Goal: Task Accomplishment & Management: Complete application form

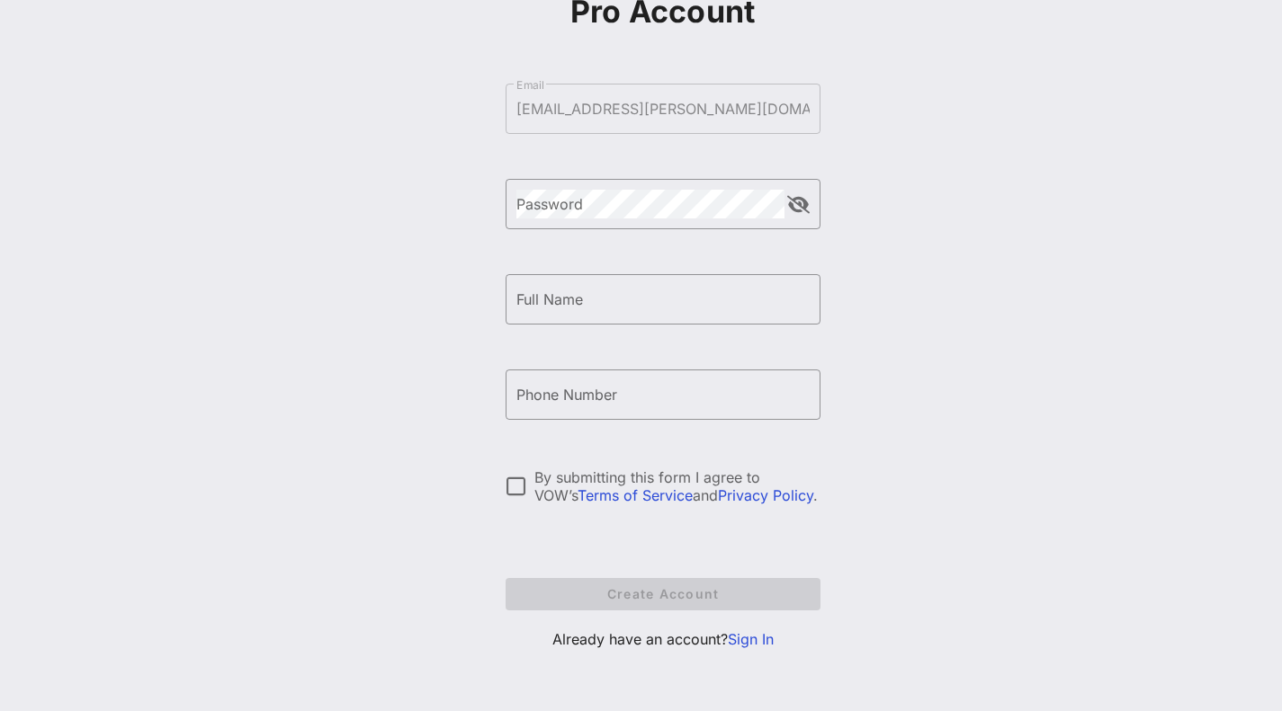
click at [746, 640] on link "Sign In" at bounding box center [751, 640] width 46 height 18
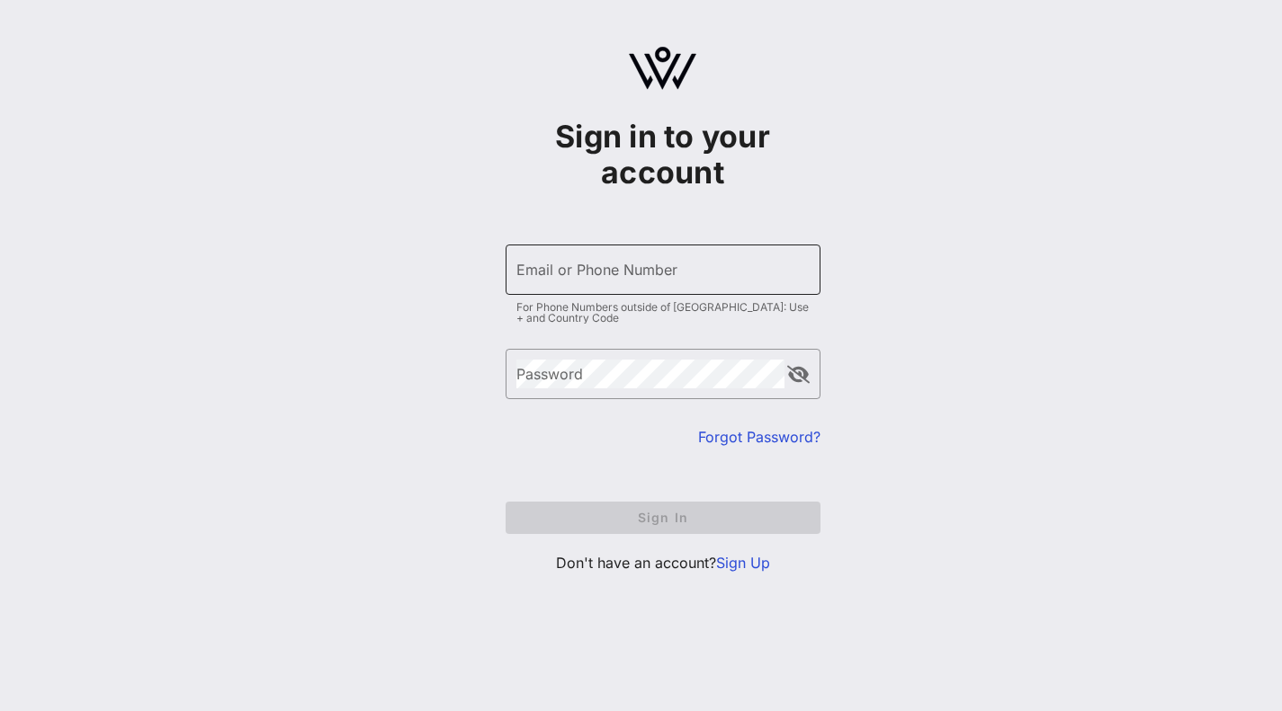
click at [599, 272] on input "Email or Phone Number" at bounding box center [662, 269] width 293 height 29
type input "acoleman@casey.org"
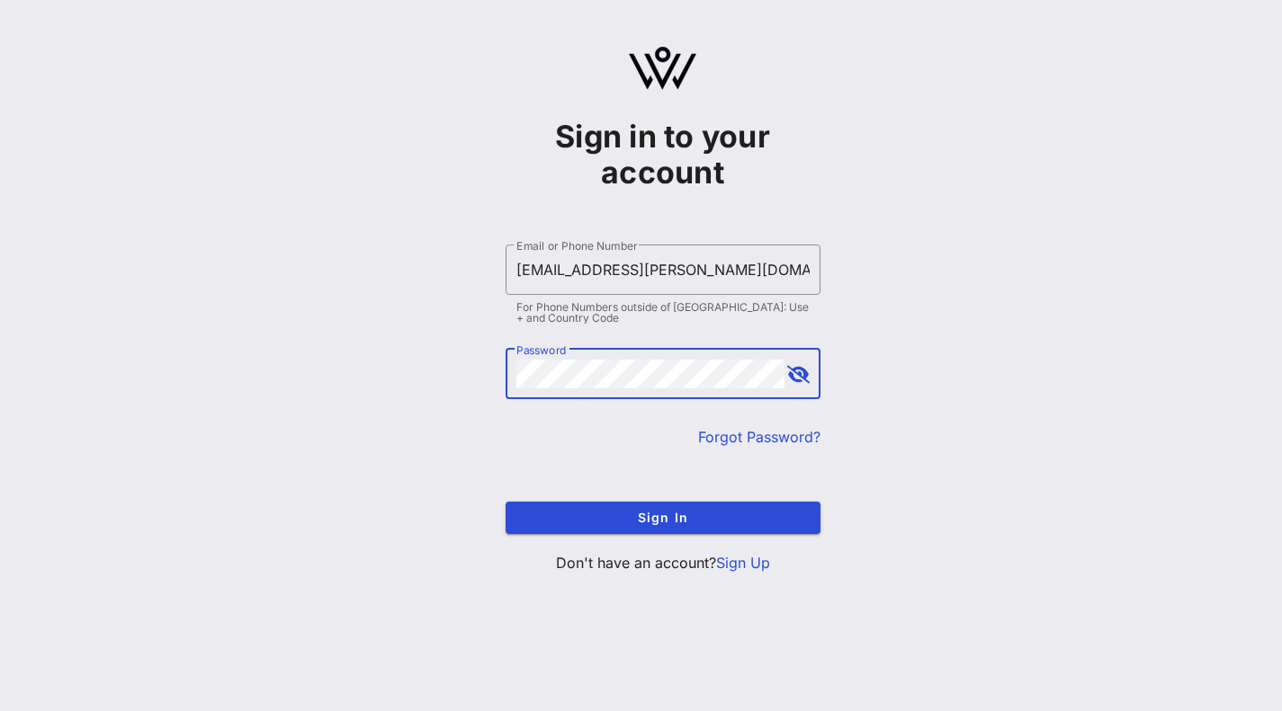
click at [506, 502] on button "Sign In" at bounding box center [663, 518] width 315 height 32
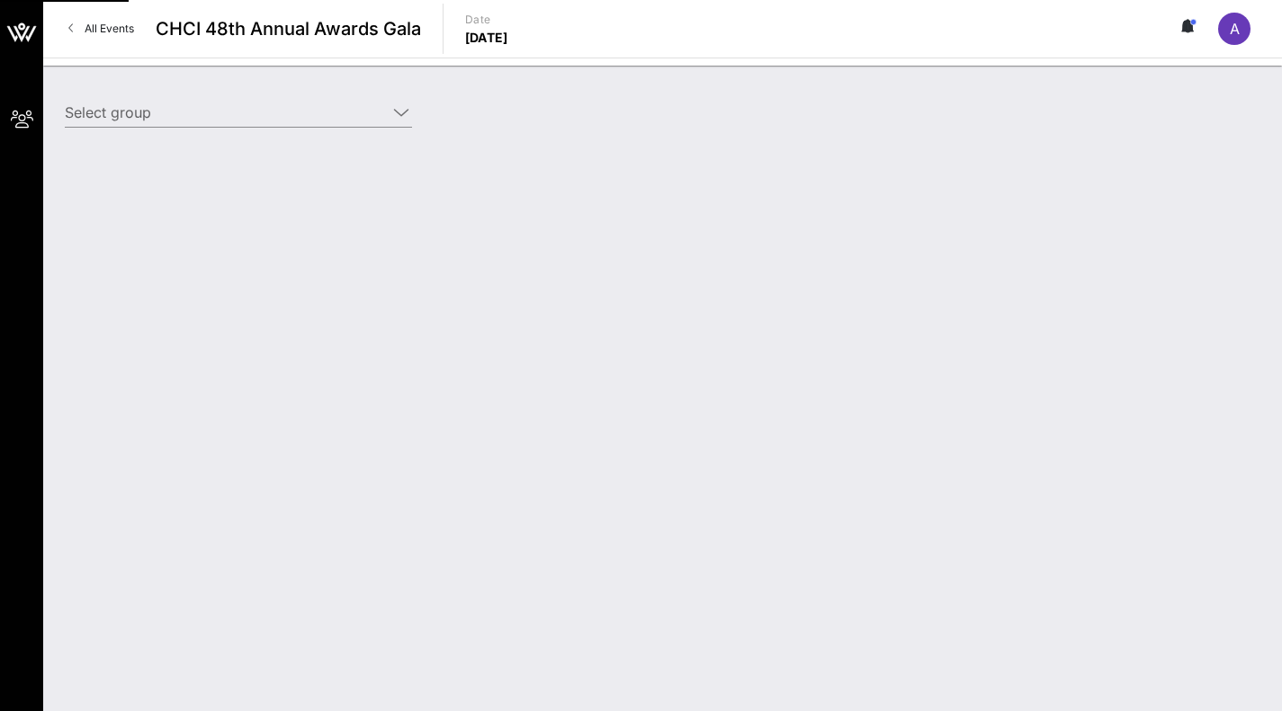
type input "Casey Family Programs (Casey Family Programs) [Alex Coleman, acoleman@casey.org]"
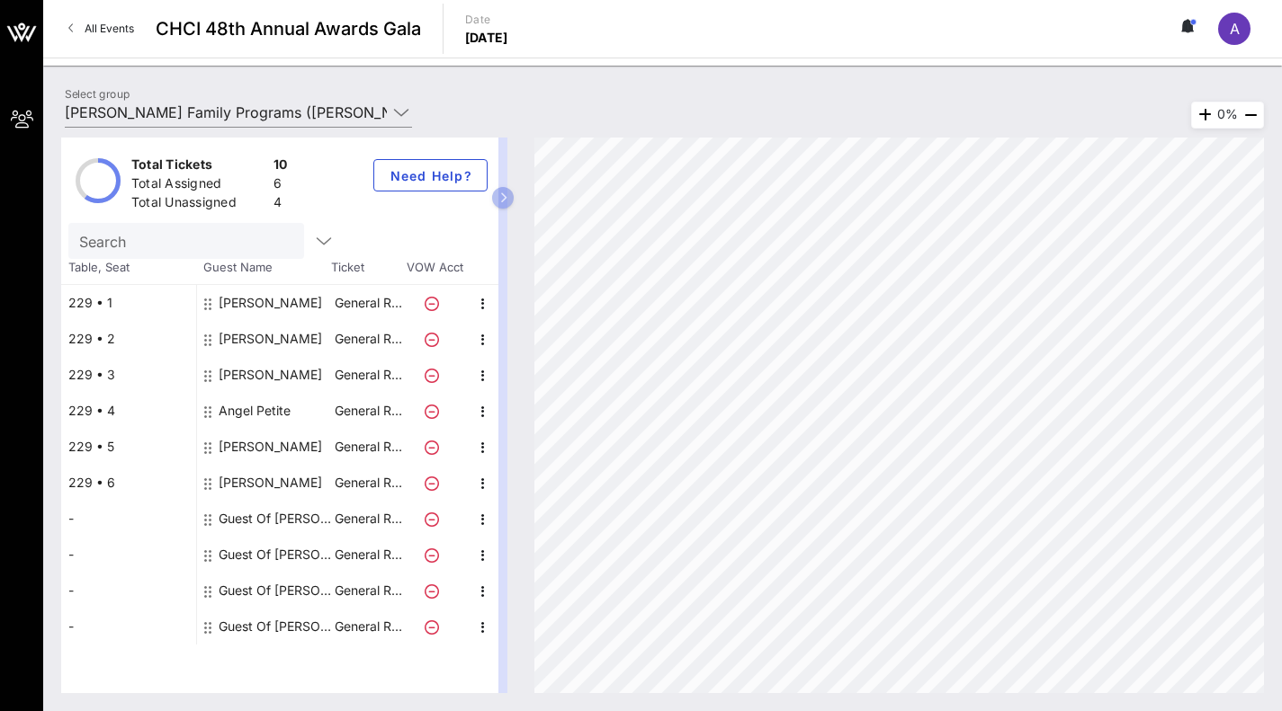
click at [258, 517] on div "Guest Of Casey Family Programs" at bounding box center [275, 519] width 113 height 36
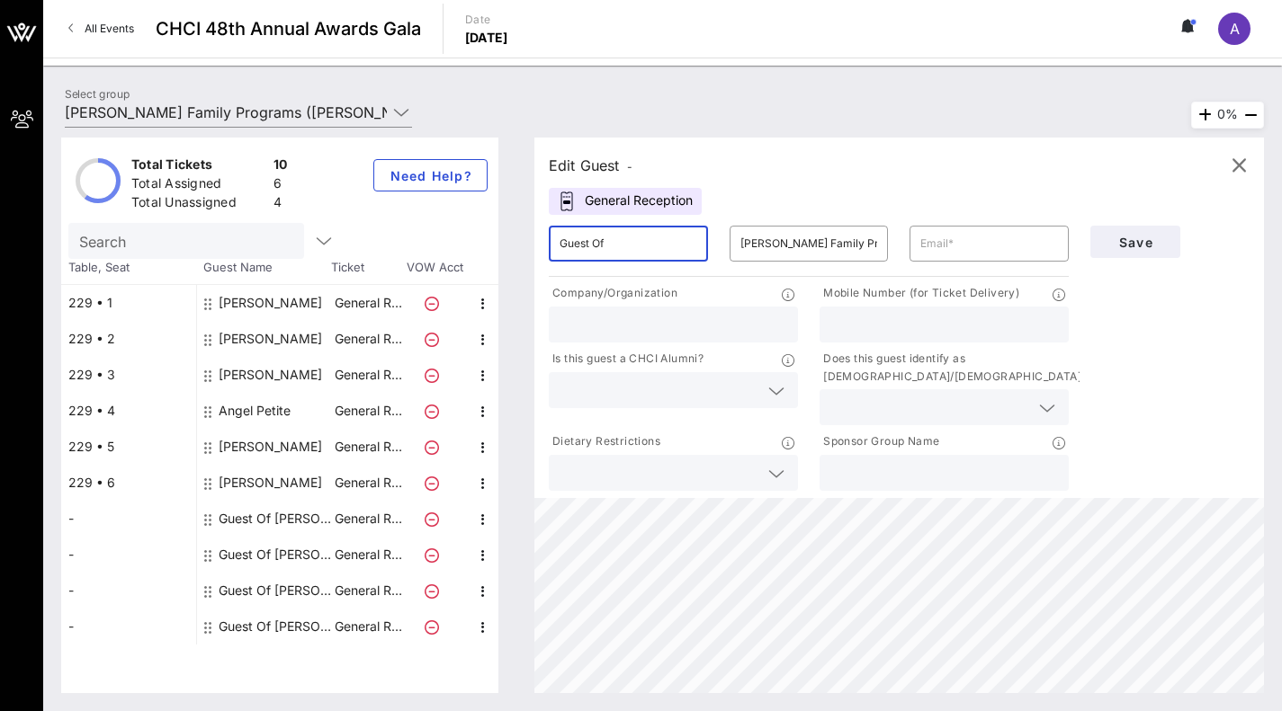
drag, startPoint x: 646, startPoint y: 253, endPoint x: 509, endPoint y: 226, distance: 139.4
click at [509, 226] on div "Total Tickets 10 Total Assigned 6 Total Unassigned 4 Need Help? Search Table, S…" at bounding box center [662, 416] width 1203 height 556
type input "Cecilia"
click at [760, 231] on input "Casey Family Programs" at bounding box center [809, 243] width 138 height 29
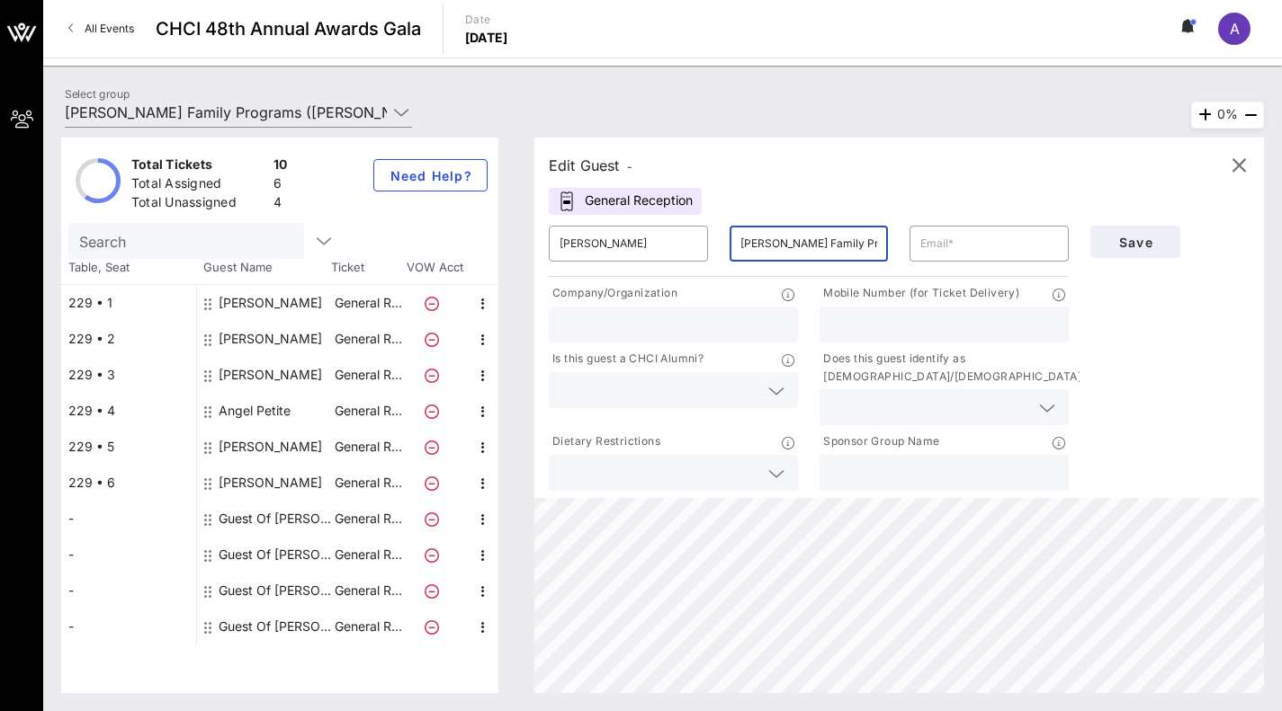
click at [760, 231] on input "Casey Family Programs" at bounding box center [809, 243] width 138 height 29
type input "Bedminster"
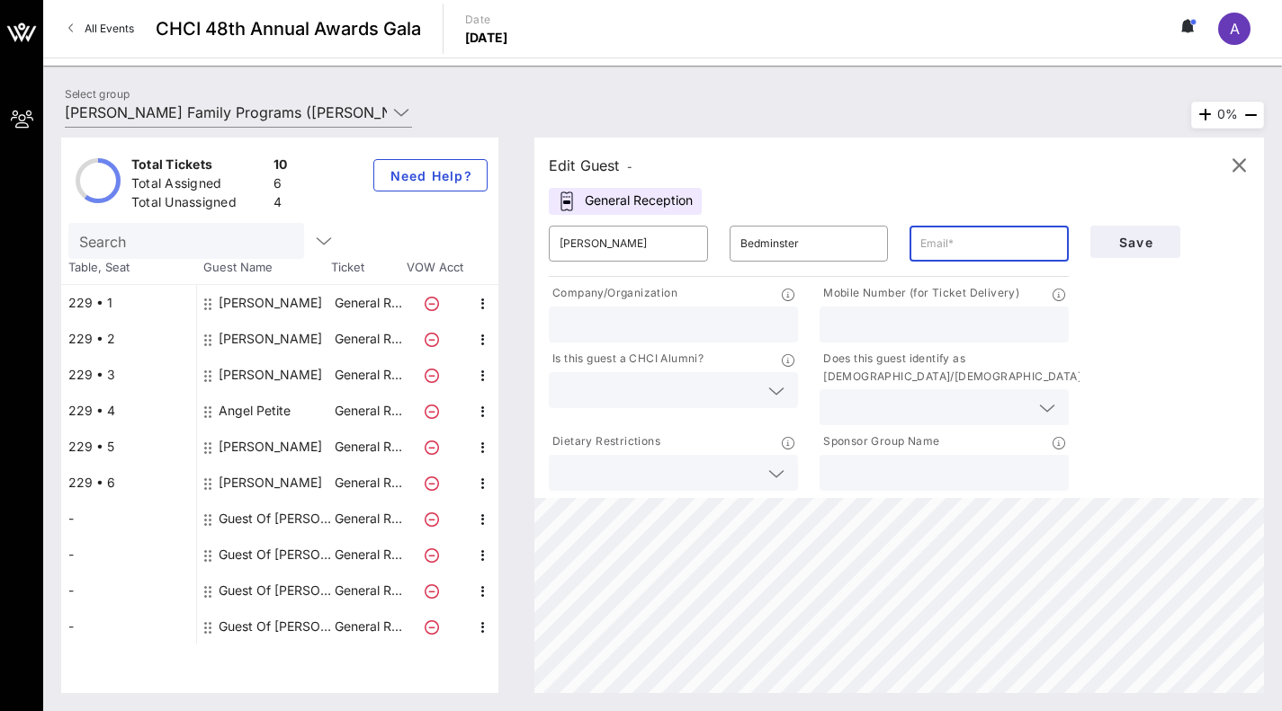
click at [949, 245] on input "text" at bounding box center [989, 243] width 138 height 29
type input "cbedminster@casey.org"
click at [1129, 239] on span "Save" at bounding box center [1135, 242] width 61 height 15
